Goal: Information Seeking & Learning: Understand process/instructions

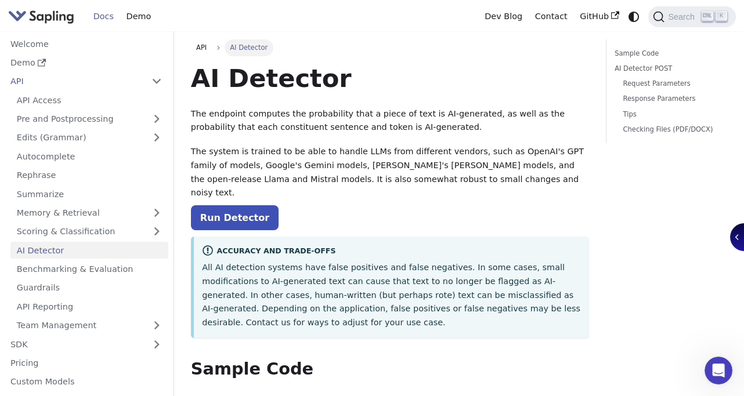
click at [82, 252] on link "AI Detector" at bounding box center [89, 250] width 158 height 17
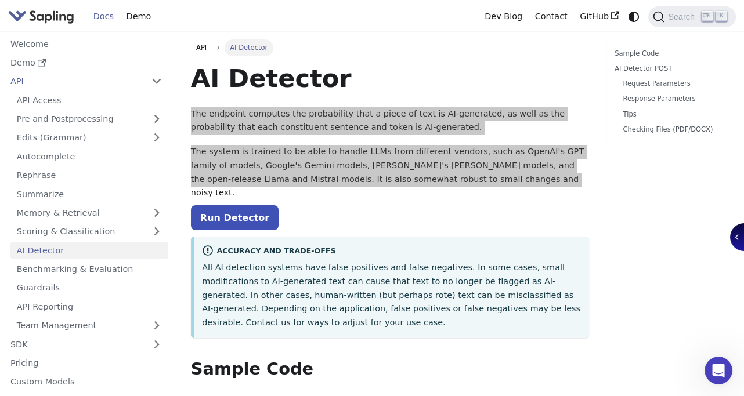
drag, startPoint x: 193, startPoint y: 112, endPoint x: 465, endPoint y: 182, distance: 281.3
drag, startPoint x: 465, startPoint y: 182, endPoint x: 411, endPoint y: 169, distance: 56.0
drag, startPoint x: 411, startPoint y: 169, endPoint x: 395, endPoint y: 173, distance: 16.3
copy div "The endpoint computes the probability that a piece of text is AI-generated, as …"
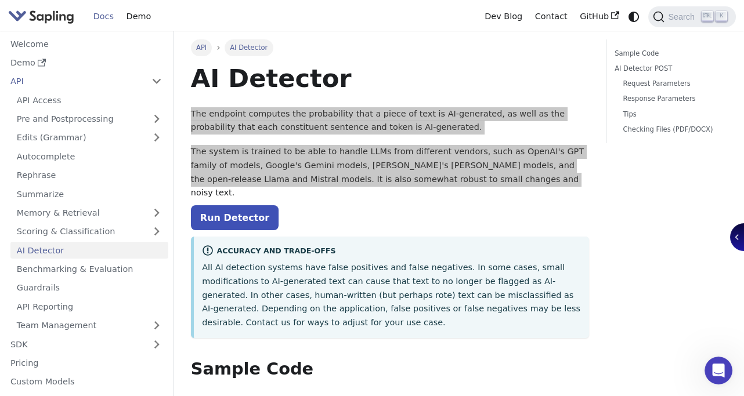
click at [197, 50] on span "API" at bounding box center [201, 47] width 10 height 8
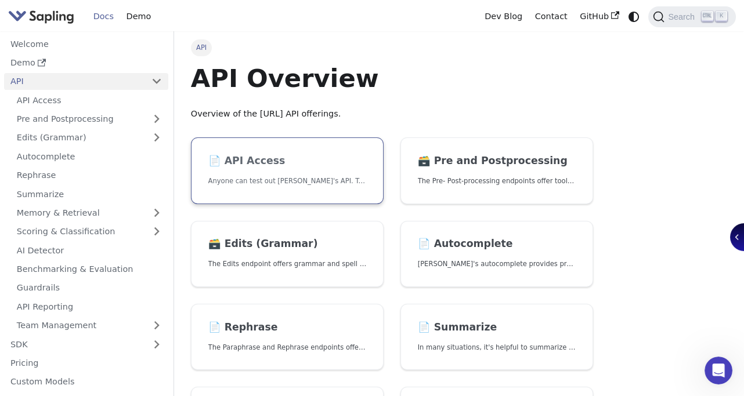
click at [277, 178] on p "Anyone can test out [PERSON_NAME]'s API. To get started with the API, simply:" at bounding box center [287, 181] width 158 height 11
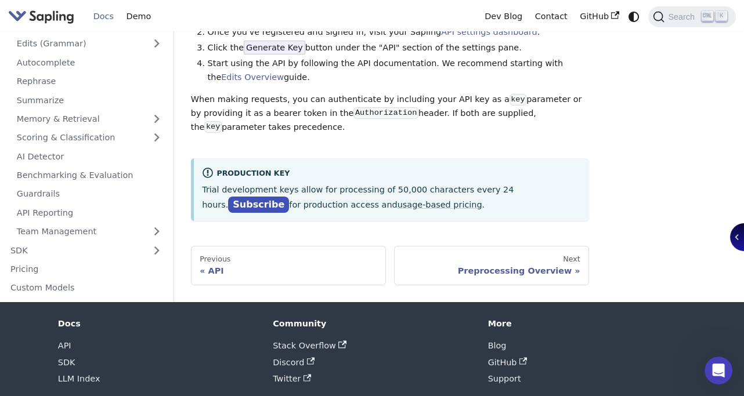
scroll to position [152, 0]
